Goal: Task Accomplishment & Management: Manage account settings

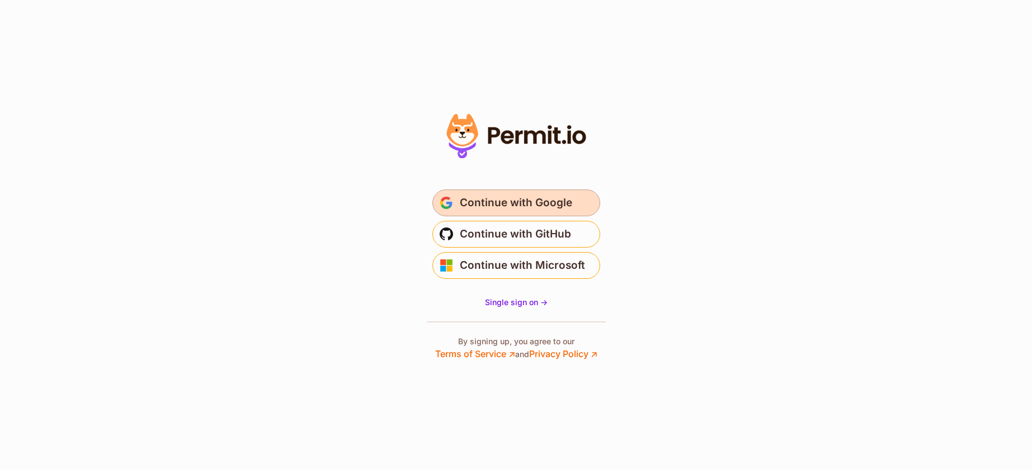
click at [516, 200] on span "Continue with Google" at bounding box center [516, 203] width 112 height 18
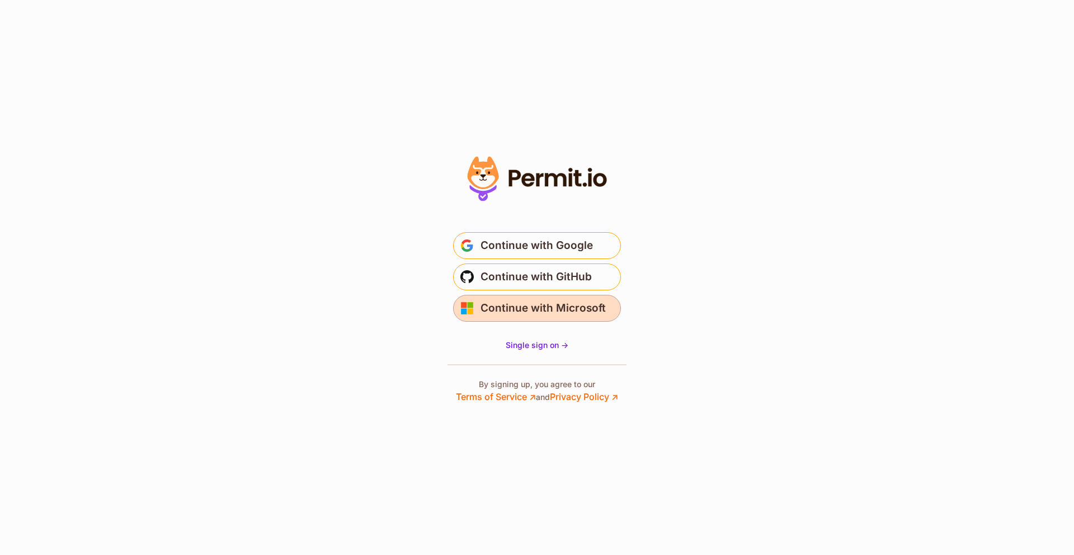
click at [540, 303] on span "Continue with Microsoft" at bounding box center [542, 308] width 125 height 18
